Goal: Information Seeking & Learning: Find specific fact

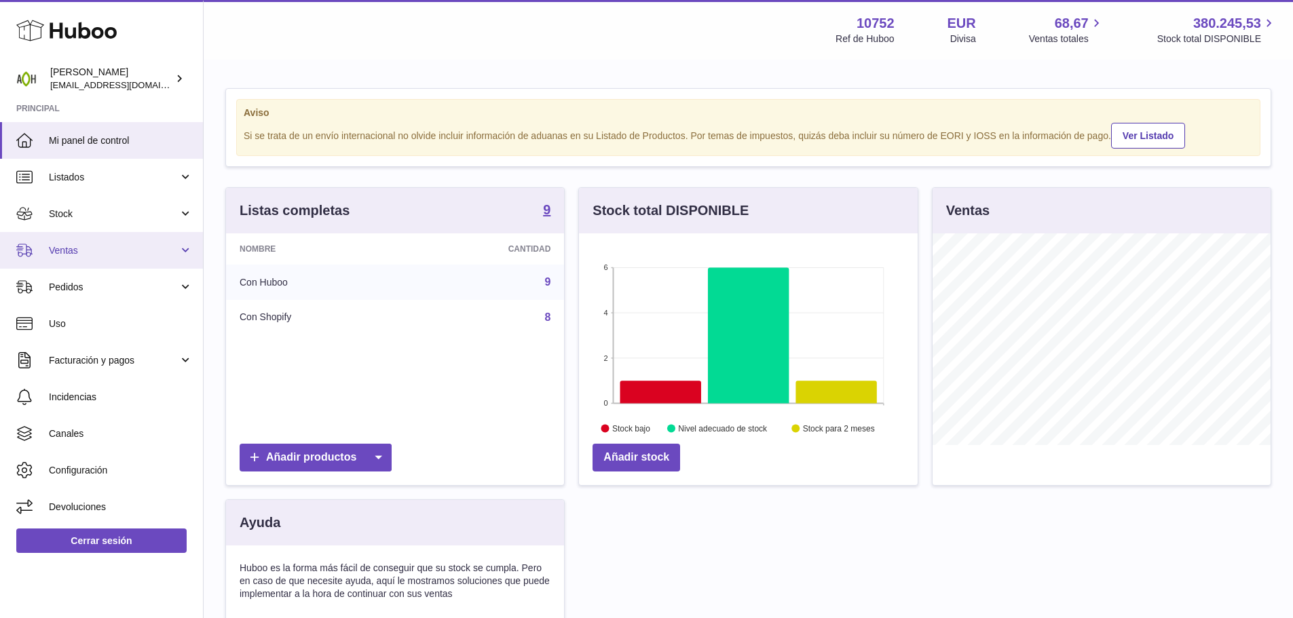
scroll to position [212, 339]
click at [80, 248] on span "Ventas" at bounding box center [114, 250] width 130 height 13
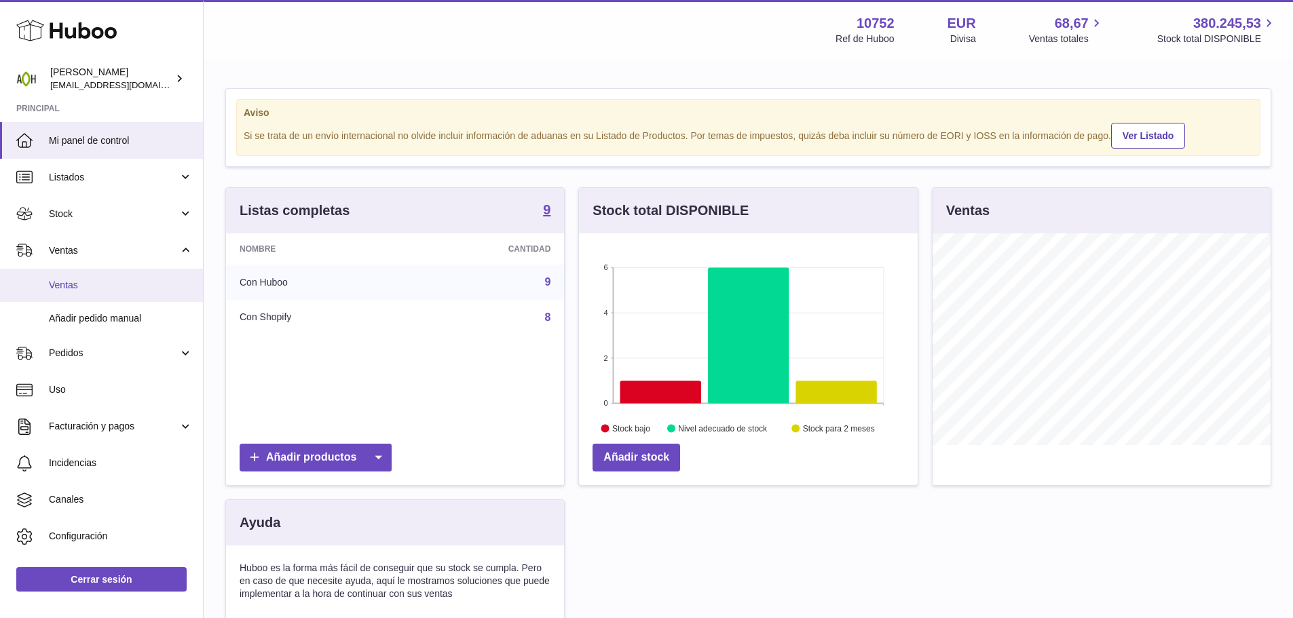
click at [80, 291] on span "Ventas" at bounding box center [121, 285] width 144 height 13
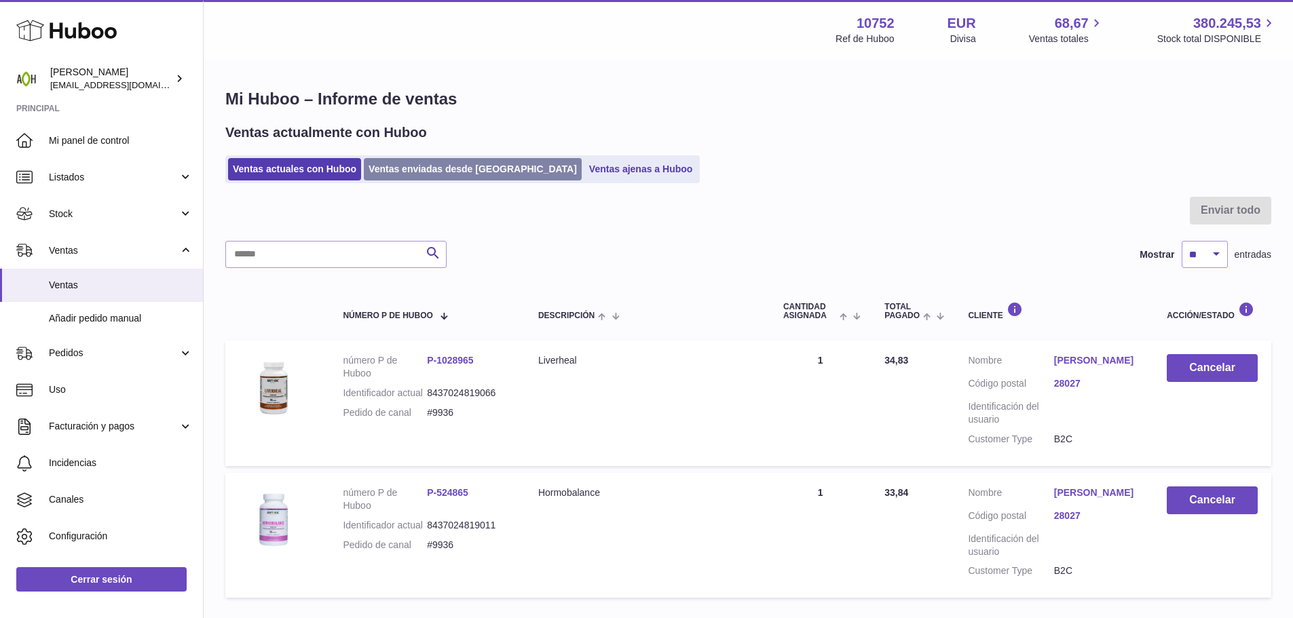
click at [415, 161] on link "Ventas enviadas desde [GEOGRAPHIC_DATA]" at bounding box center [473, 169] width 218 height 22
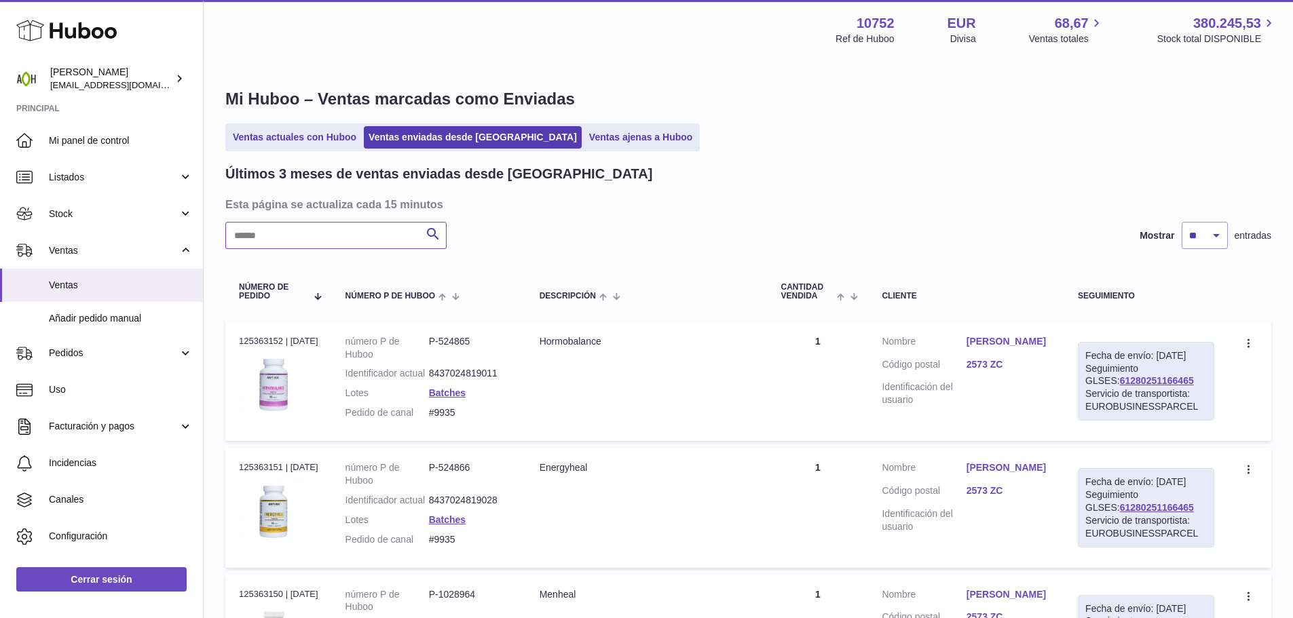
click at [349, 242] on input "text" at bounding box center [335, 235] width 221 height 27
paste input "**********"
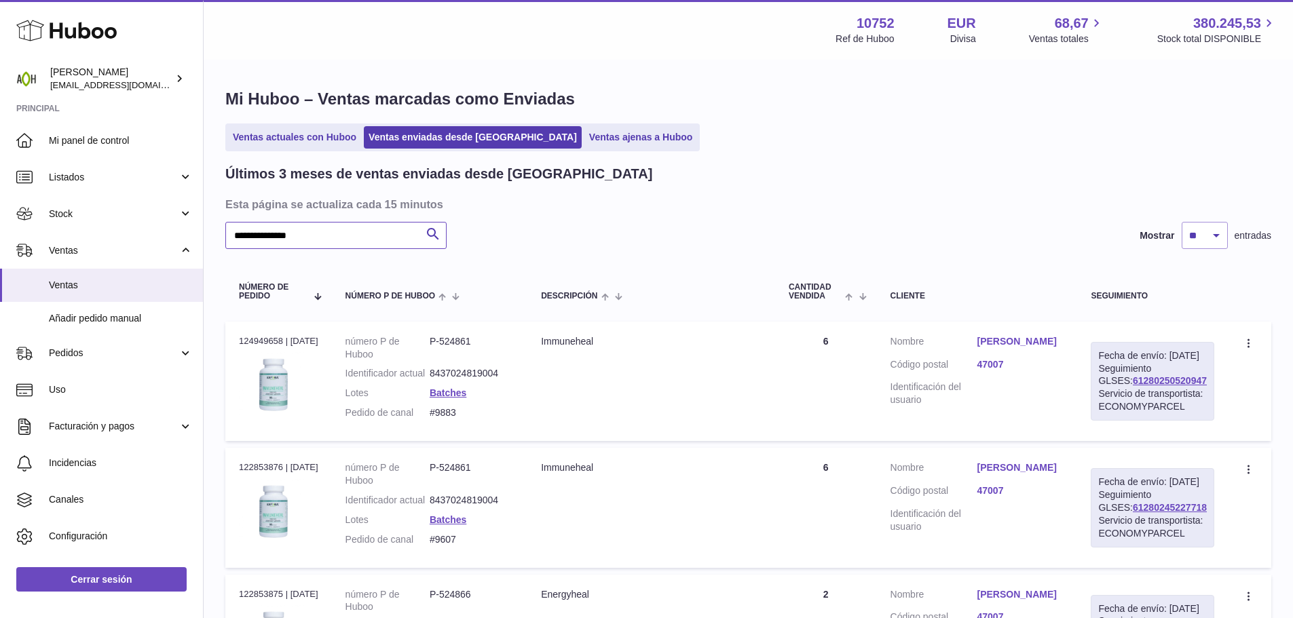
type input "**********"
click at [1010, 333] on td "Cliente Nombre Jorgina Harraka Código postal 47007 Identificación del usuario" at bounding box center [977, 381] width 201 height 119
click at [1008, 341] on link "Jorgina Harraka" at bounding box center [1019, 341] width 87 height 13
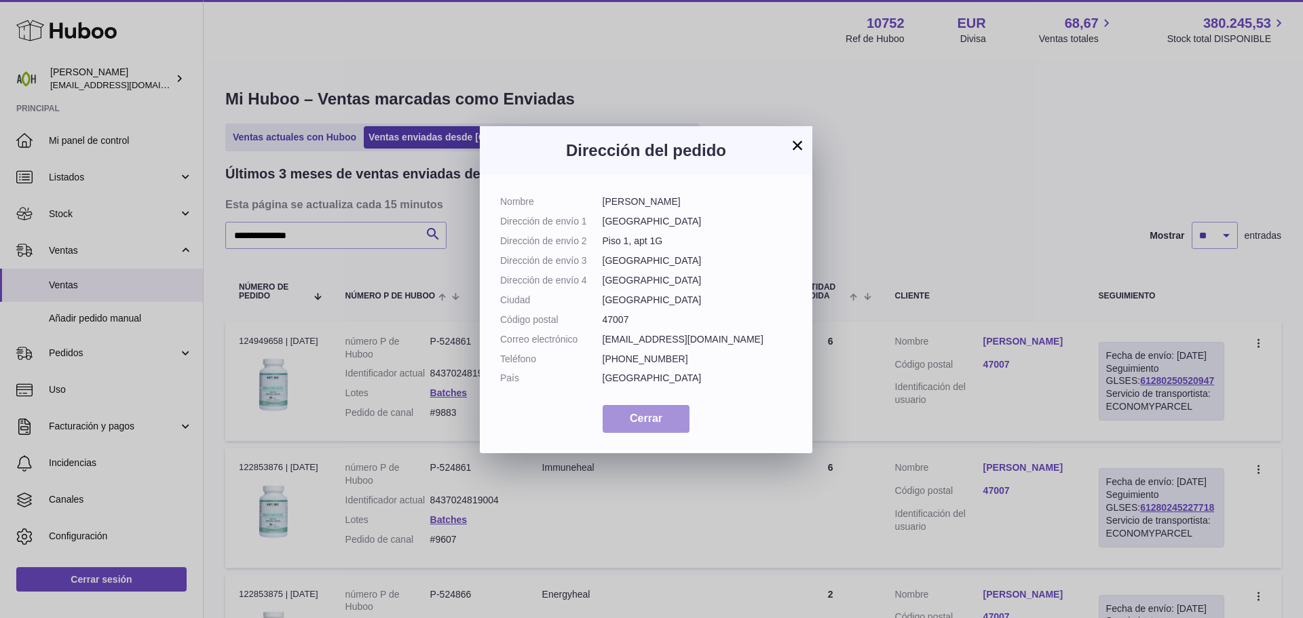
drag, startPoint x: 634, startPoint y: 463, endPoint x: 643, endPoint y: 465, distance: 9.7
click at [635, 424] on span "Cerrar" at bounding box center [646, 419] width 33 height 12
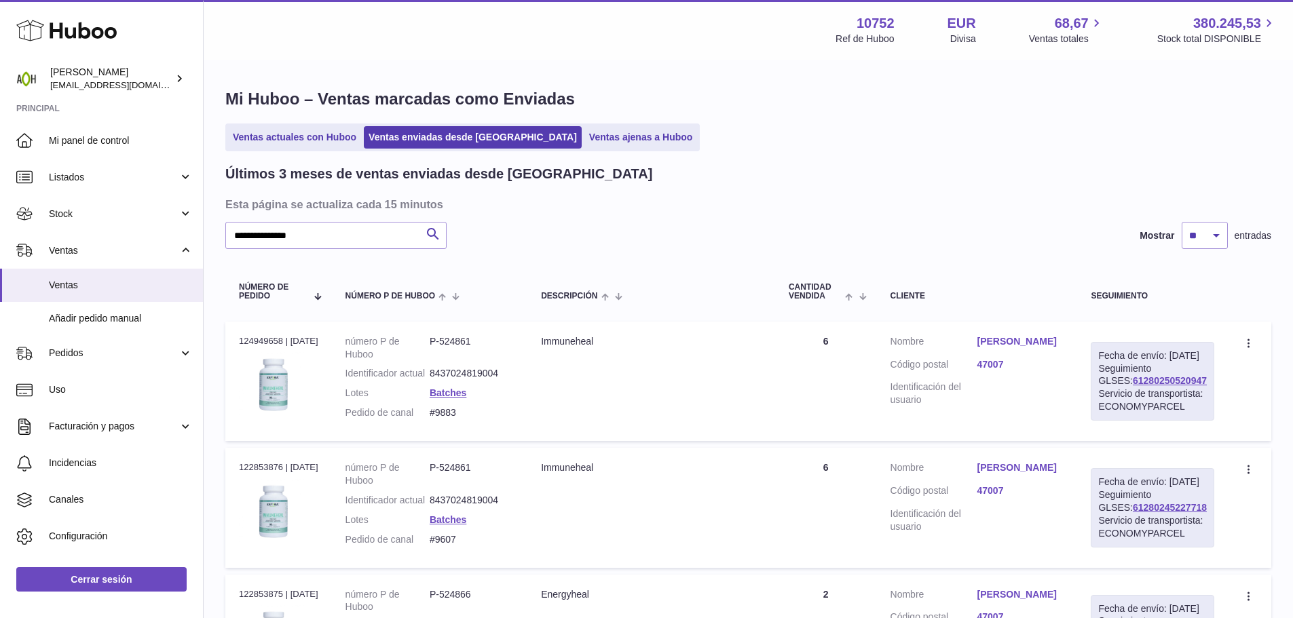
drag, startPoint x: 1194, startPoint y: 394, endPoint x: 1051, endPoint y: 356, distance: 147.9
click at [1105, 398] on div "Fecha de envío: 19º sep. 2025 Seguimiento GLSES: 61280250520947 Servicio de tra…" at bounding box center [1151, 381] width 123 height 79
copy link "61280250520947"
drag, startPoint x: 472, startPoint y: 423, endPoint x: 440, endPoint y: 428, distance: 31.6
click at [440, 419] on dd "#9883" at bounding box center [471, 412] width 84 height 13
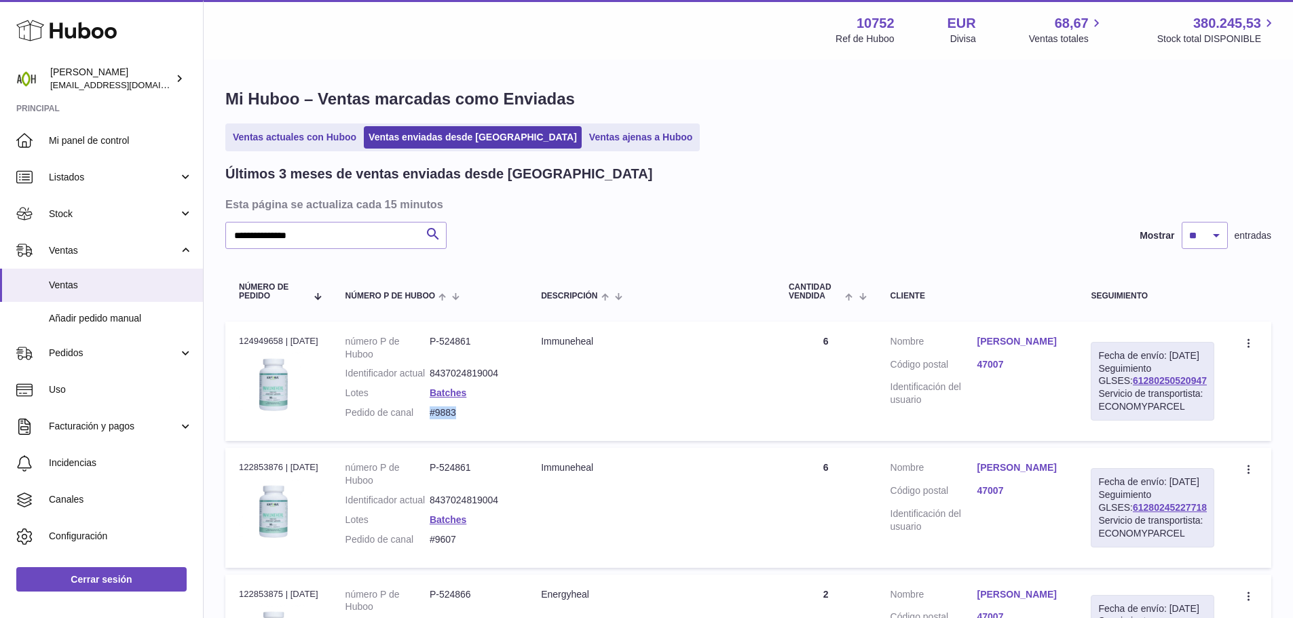
copy dd "#9883"
click at [1040, 474] on link "Jorgina Harraka" at bounding box center [1019, 467] width 87 height 13
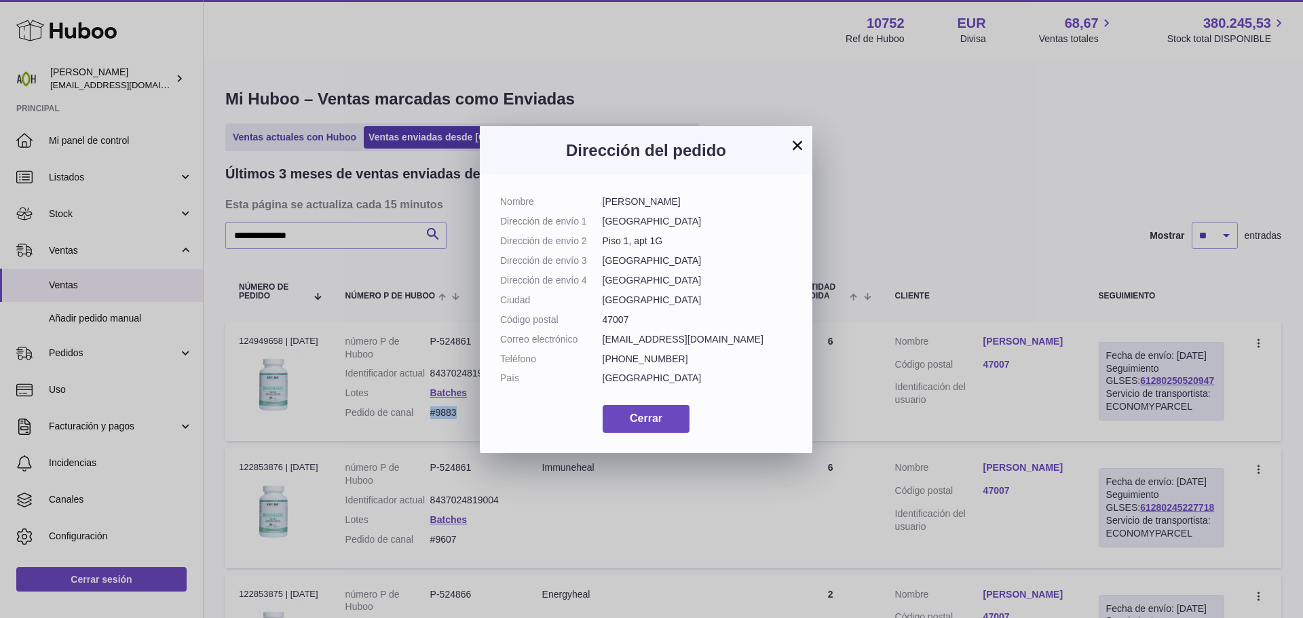
click at [799, 142] on button "×" at bounding box center [797, 145] width 16 height 16
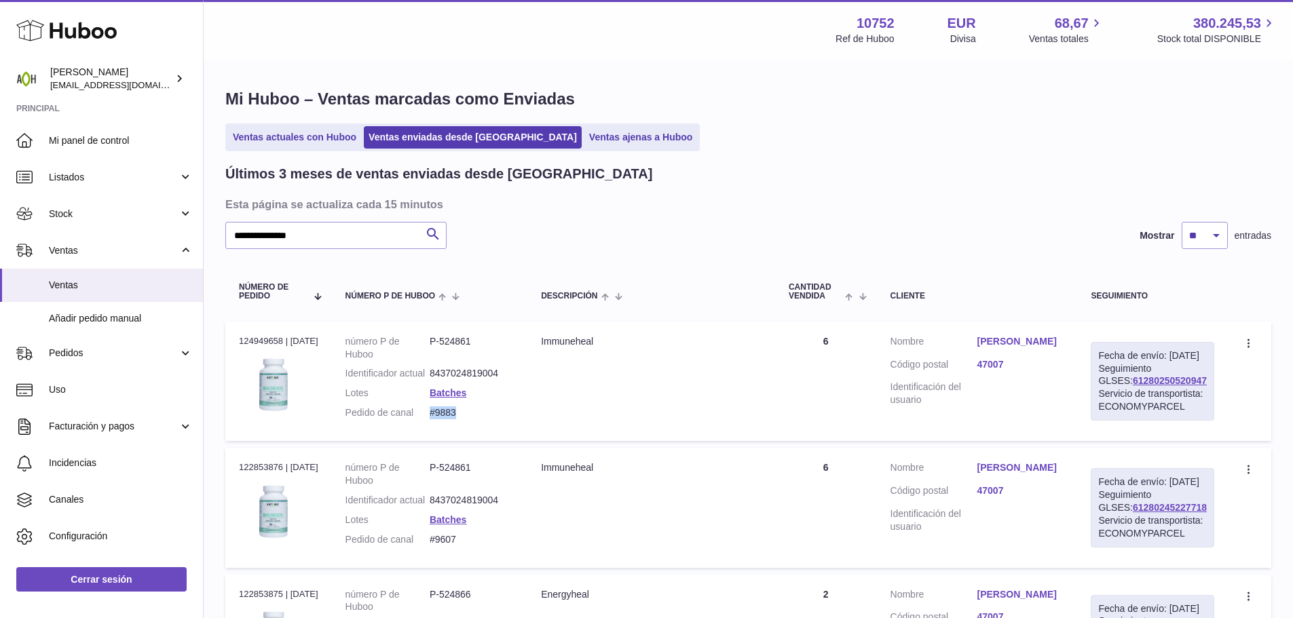
click at [474, 426] on dl "número P de Huboo P-524861 Identificador actual 8437024819004 Lotes Batches Ped…" at bounding box center [429, 380] width 169 height 91
drag, startPoint x: 466, startPoint y: 427, endPoint x: 440, endPoint y: 427, distance: 25.8
click at [440, 419] on dd "#9883" at bounding box center [471, 412] width 84 height 13
copy dd "#9883"
click at [1018, 340] on link "Jorgina Harraka" at bounding box center [1019, 341] width 87 height 13
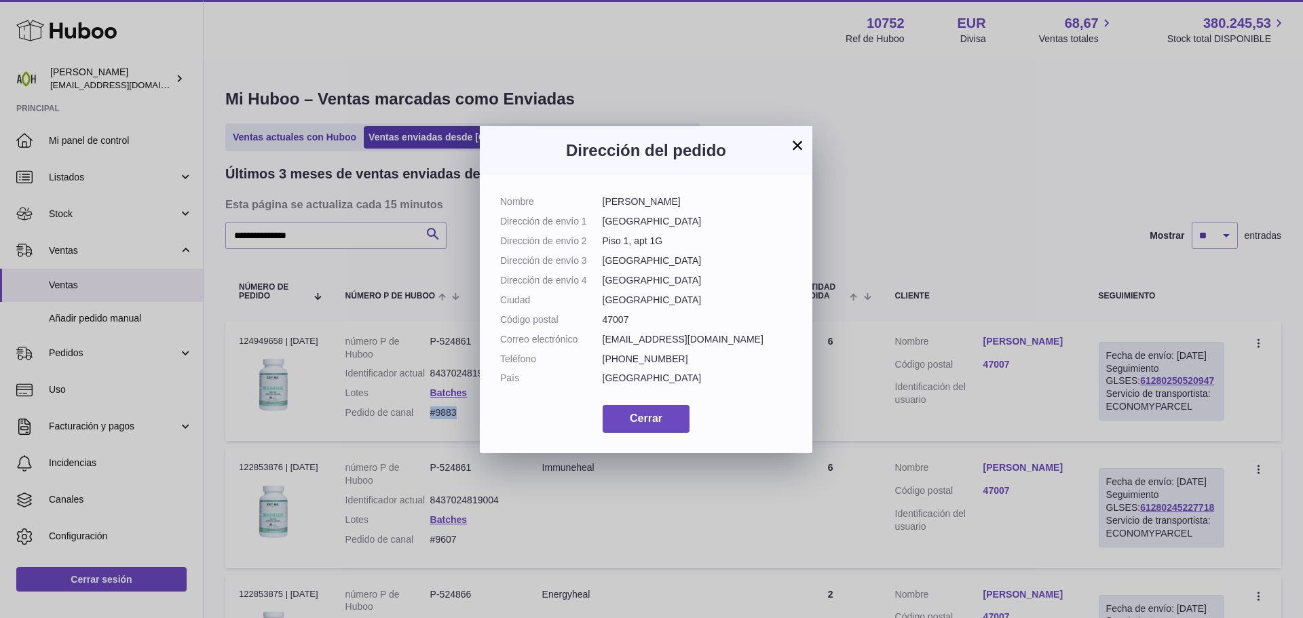
drag, startPoint x: 681, startPoint y: 203, endPoint x: 597, endPoint y: 202, distance: 83.5
click at [597, 202] on dl "Nombre Jorgina Harraka Dirección de envío 1 Paseo del Hospital Militar 21 Direc…" at bounding box center [646, 293] width 292 height 196
copy dl "Jorgina Harraka"
